Goal: Task Accomplishment & Management: Manage account settings

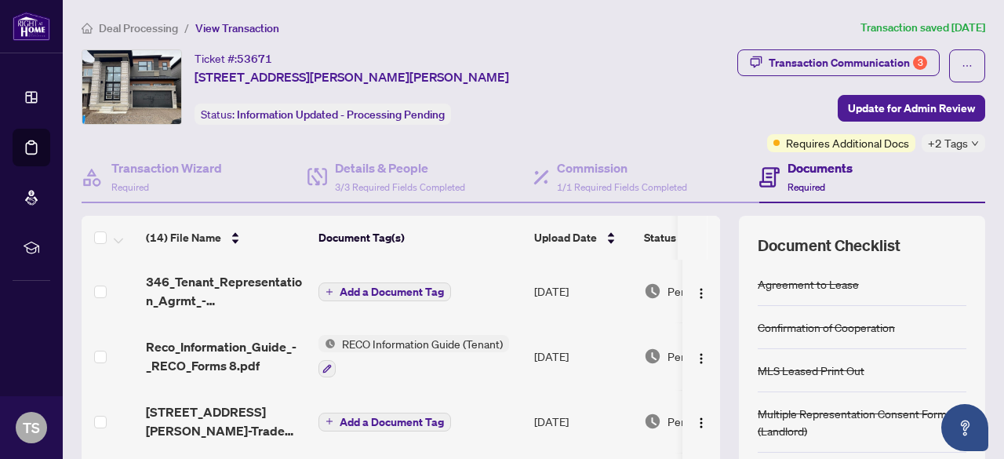
scroll to position [13, 0]
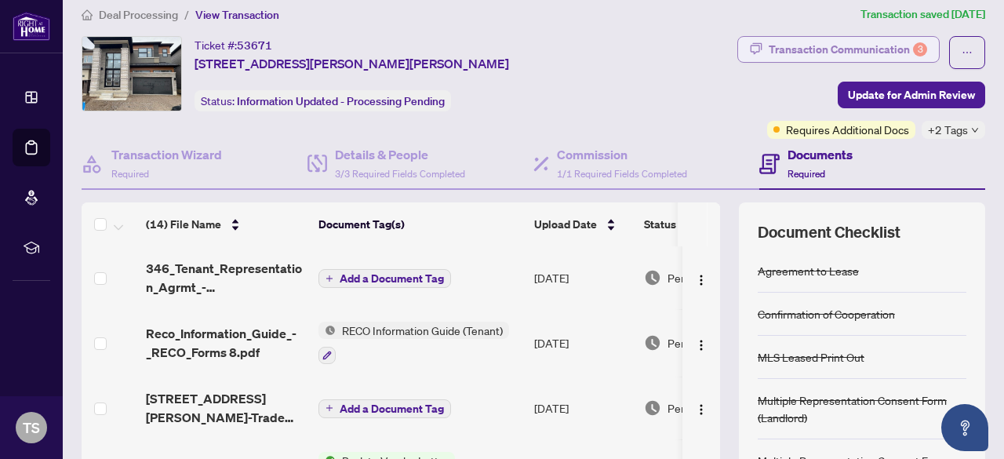
click at [864, 52] on div "Transaction Communication 3" at bounding box center [848, 49] width 159 height 25
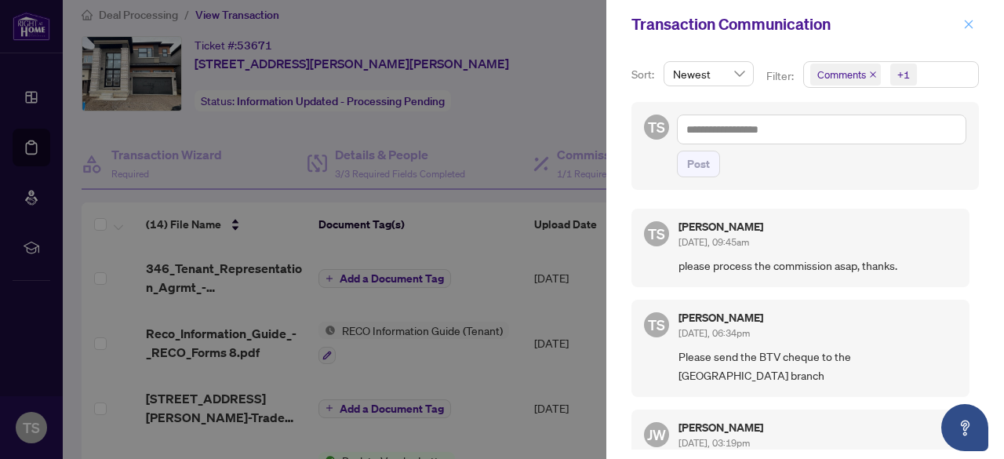
click at [972, 25] on icon "close" at bounding box center [969, 24] width 11 height 11
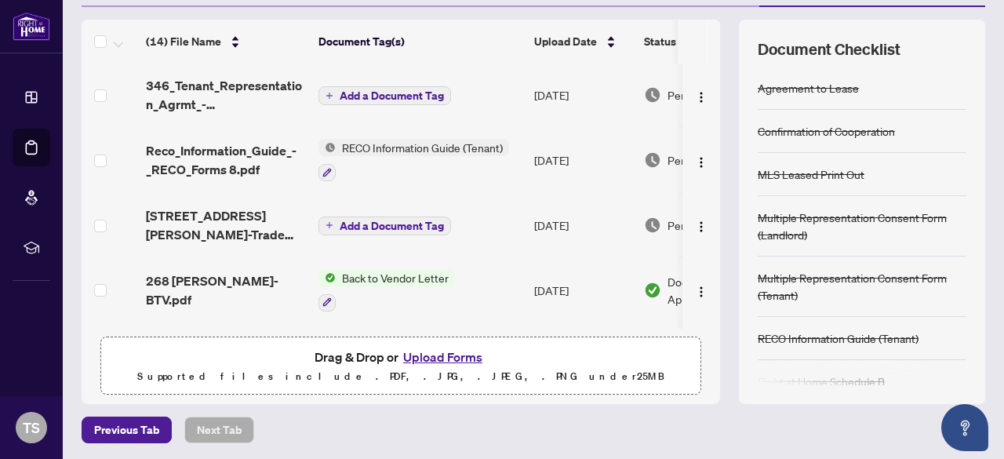
scroll to position [0, 0]
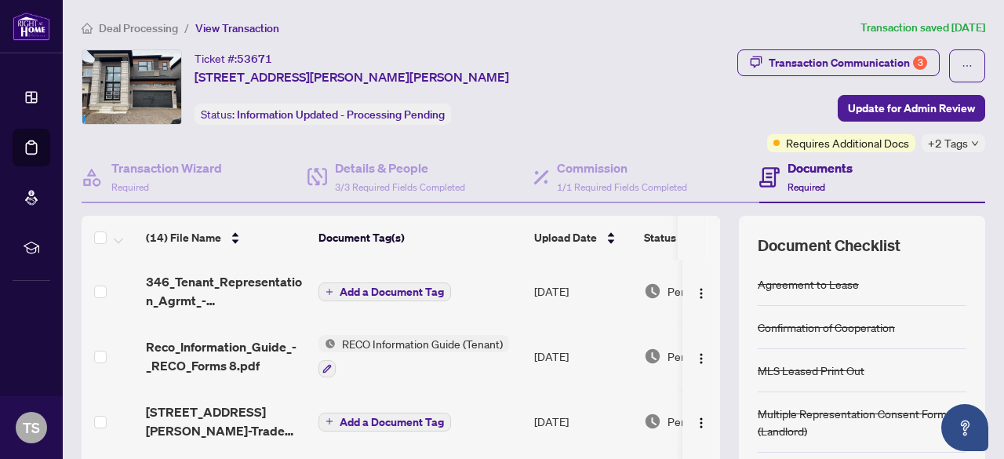
click at [135, 26] on span "Deal Processing" at bounding box center [138, 28] width 79 height 14
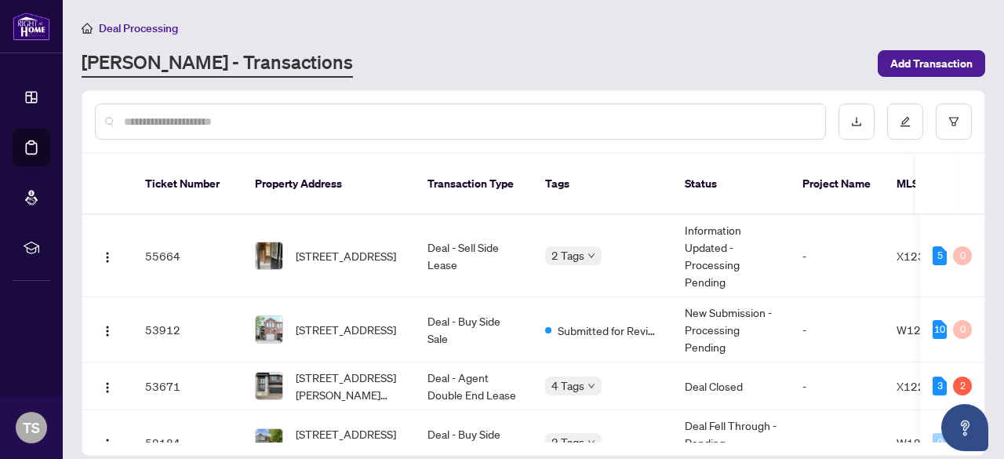
scroll to position [195, 0]
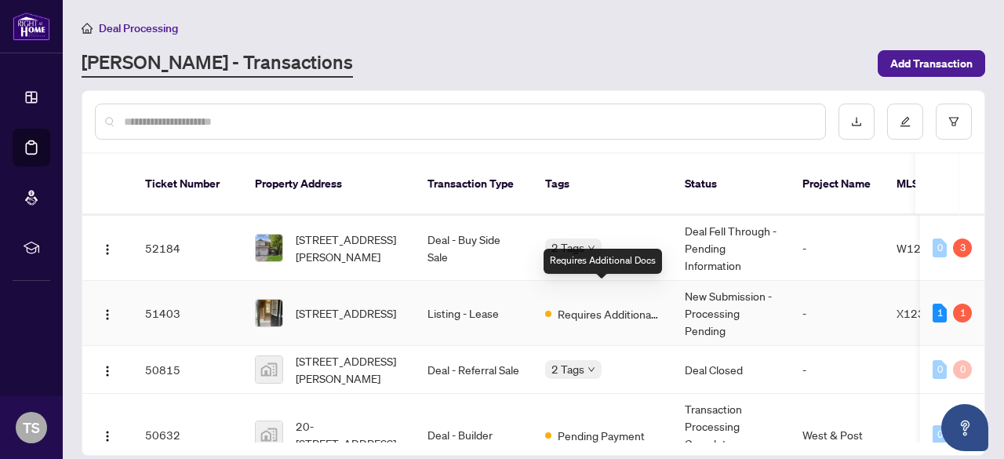
click at [607, 305] on span "Requires Additional Docs" at bounding box center [609, 313] width 102 height 17
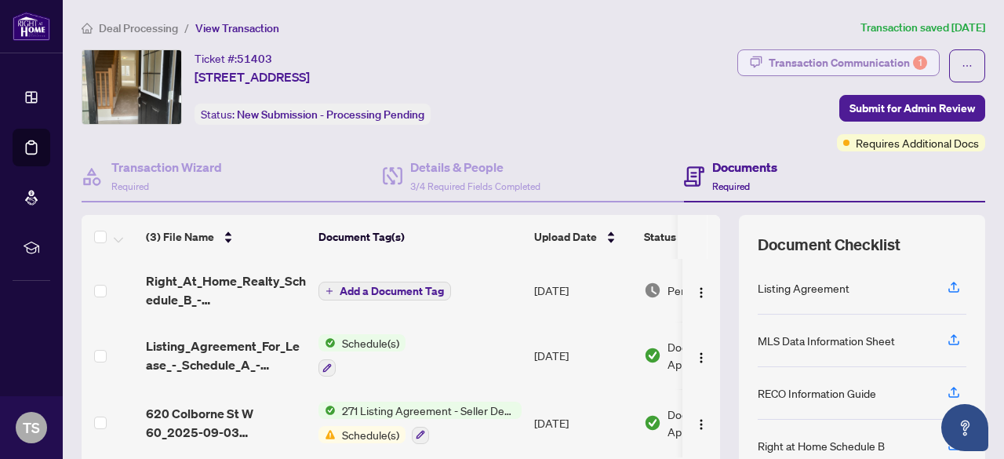
click at [853, 69] on div "Transaction Communication 1" at bounding box center [848, 62] width 159 height 25
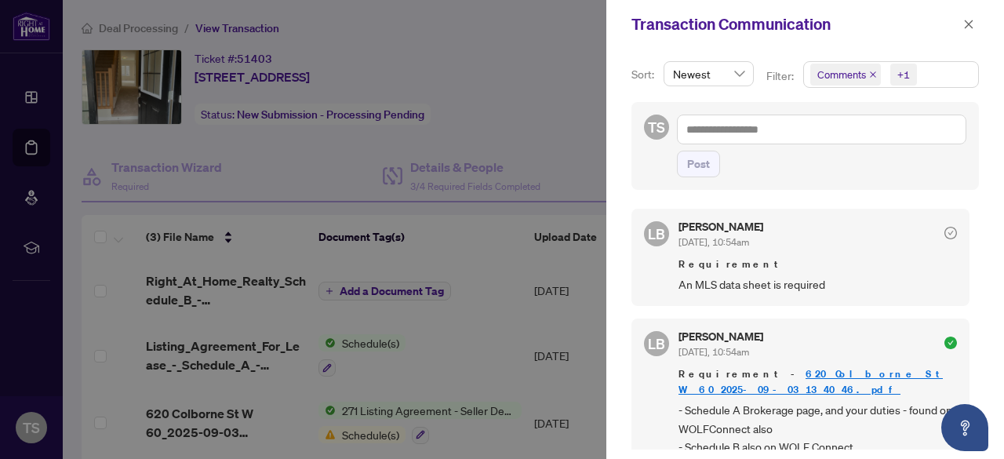
click at [402, 366] on div at bounding box center [502, 229] width 1004 height 459
click at [553, 88] on div at bounding box center [502, 229] width 1004 height 459
click at [968, 26] on icon "close" at bounding box center [969, 24] width 11 height 11
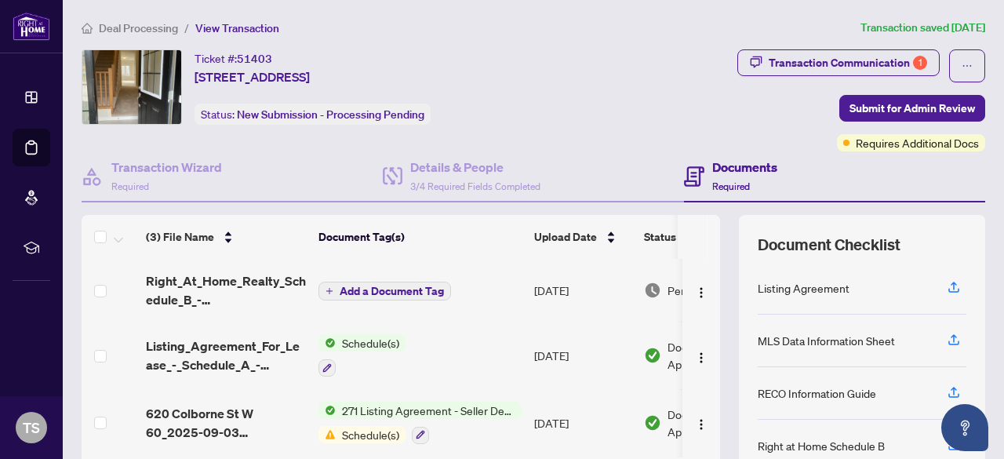
scroll to position [127, 0]
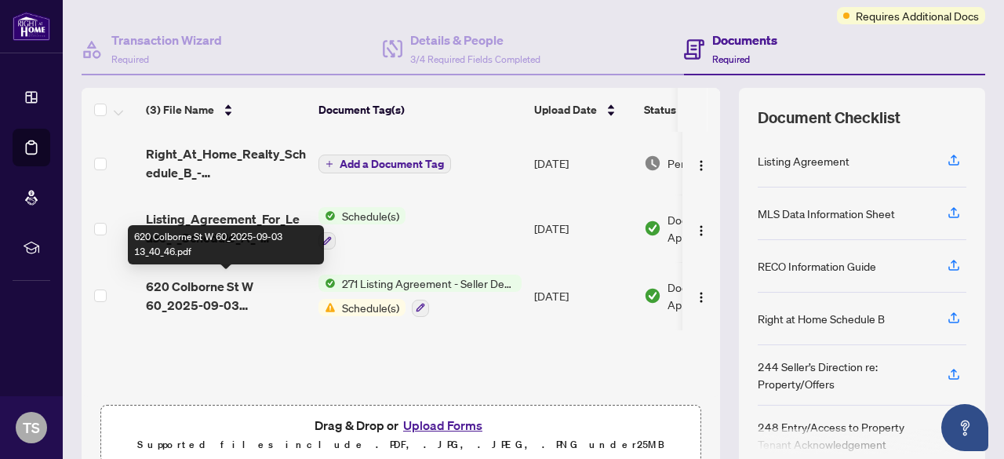
click at [259, 289] on span "620 Colborne St W 60_2025-09-03 13_40_46.pdf" at bounding box center [226, 296] width 160 height 38
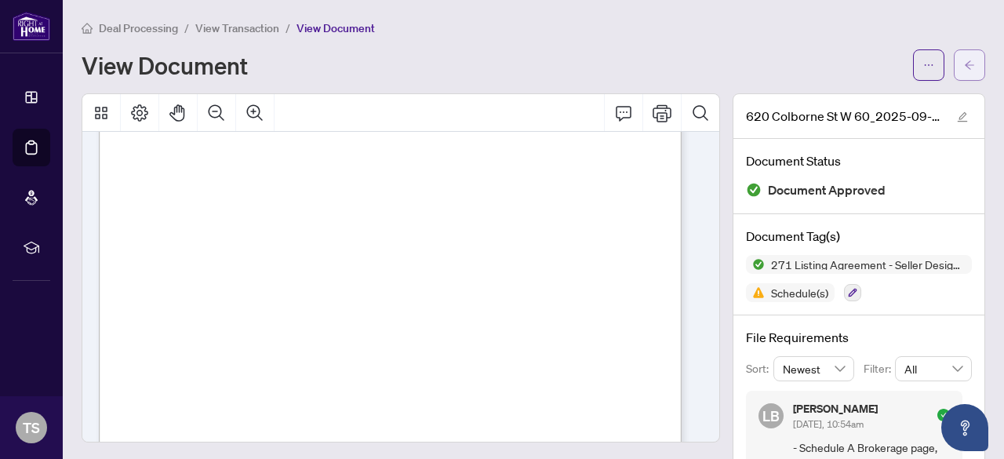
click at [964, 60] on icon "arrow-left" at bounding box center [969, 65] width 11 height 11
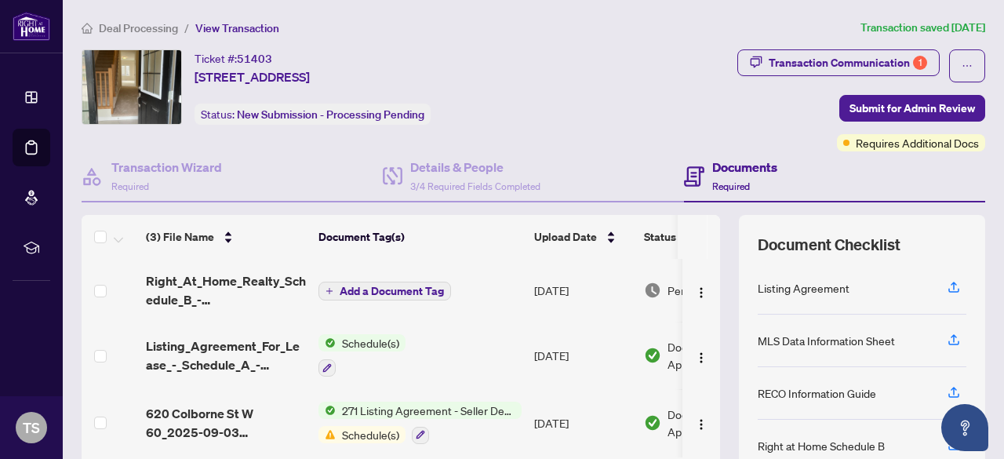
click at [385, 402] on span "271 Listing Agreement - Seller Designated Representation Agreement Authority to…" at bounding box center [429, 410] width 186 height 17
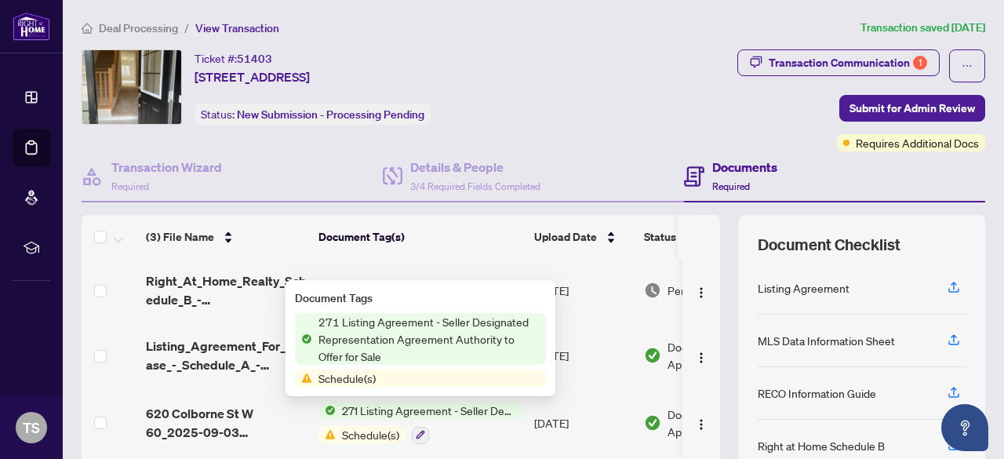
click at [148, 24] on span "Deal Processing" at bounding box center [138, 28] width 79 height 14
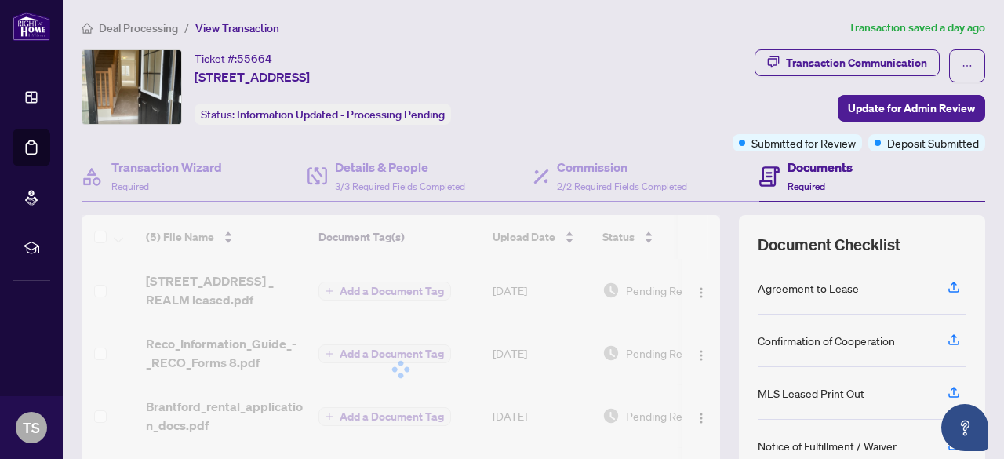
scroll to position [176, 0]
